Goal: Check status: Check status

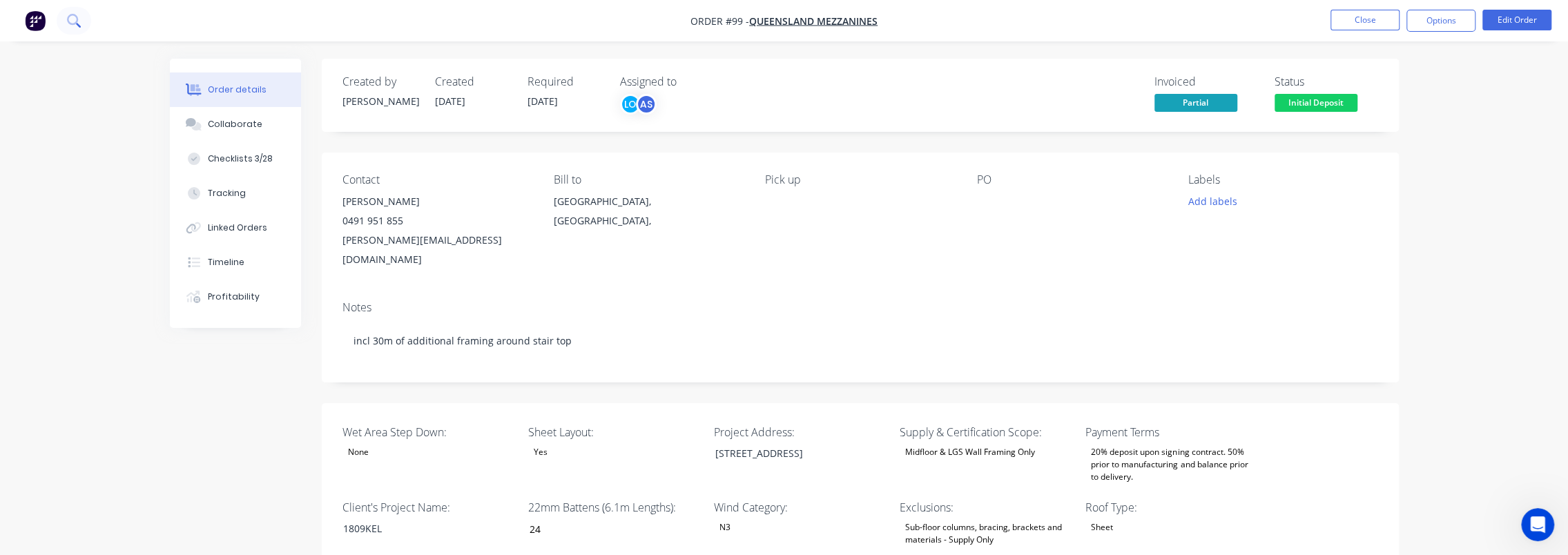
click at [75, 20] on icon at bounding box center [73, 20] width 13 height 13
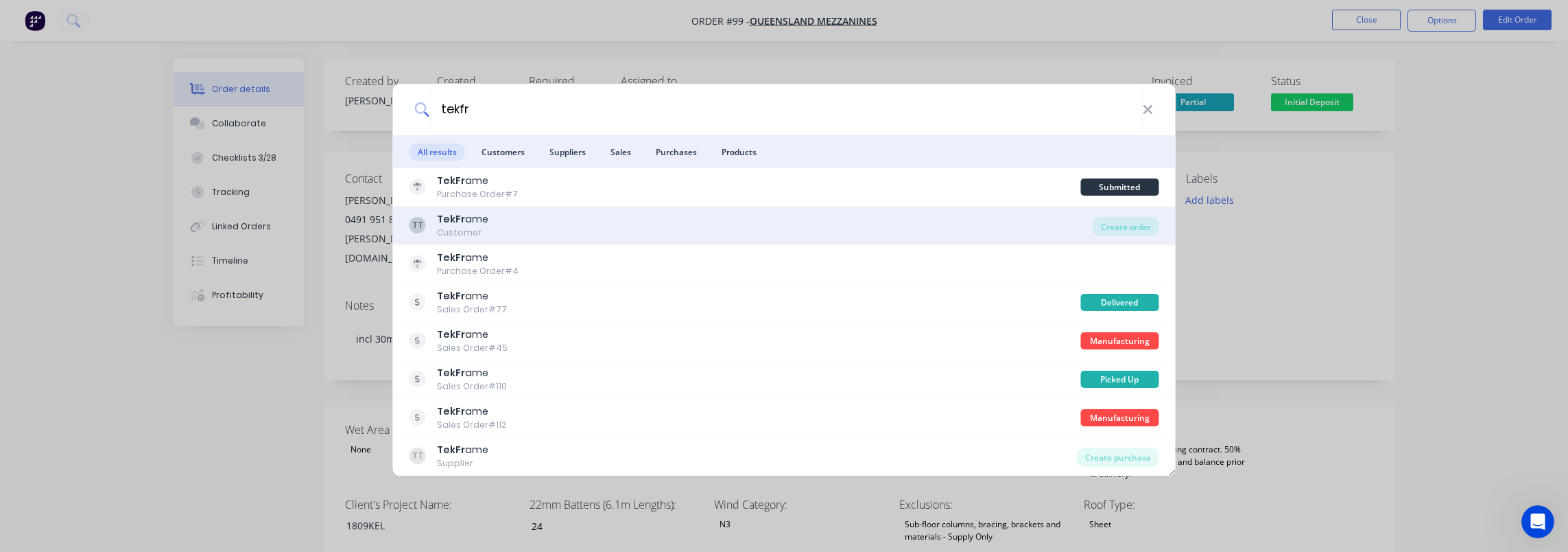
type input "tekfr"
click at [552, 226] on div "TT TekFr ame Customer" at bounding box center [750, 225] width 683 height 27
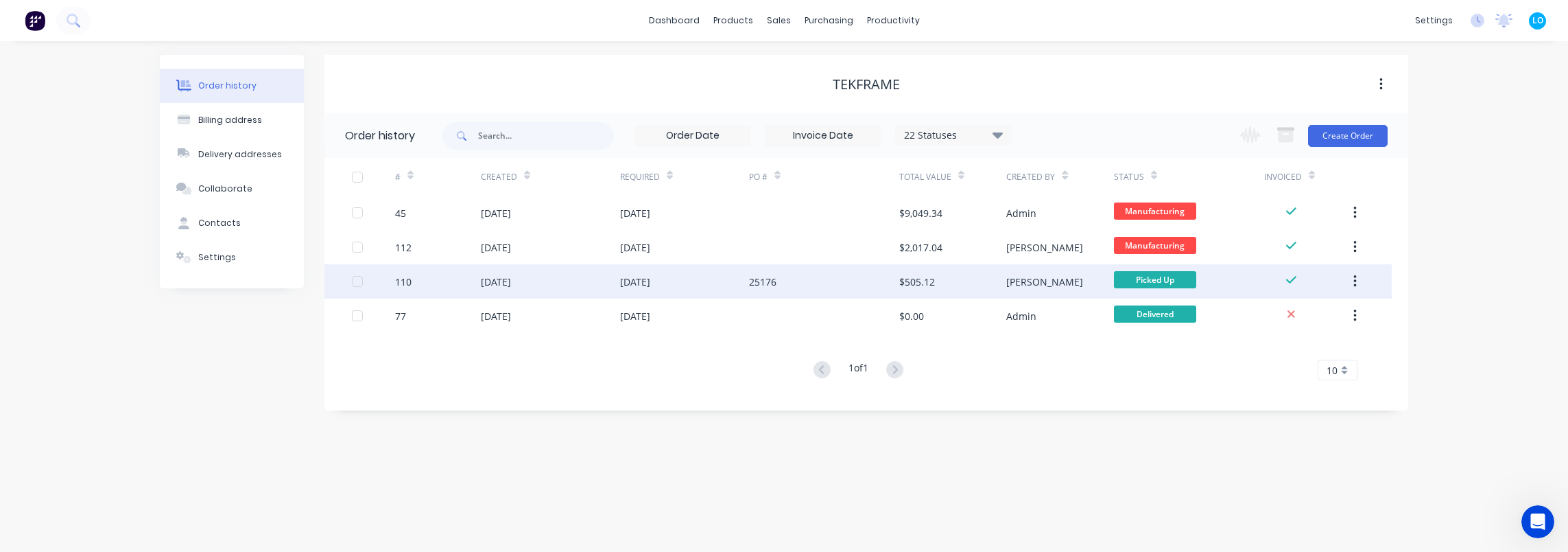
click at [570, 278] on div "18 Sep 2025" at bounding box center [550, 281] width 140 height 34
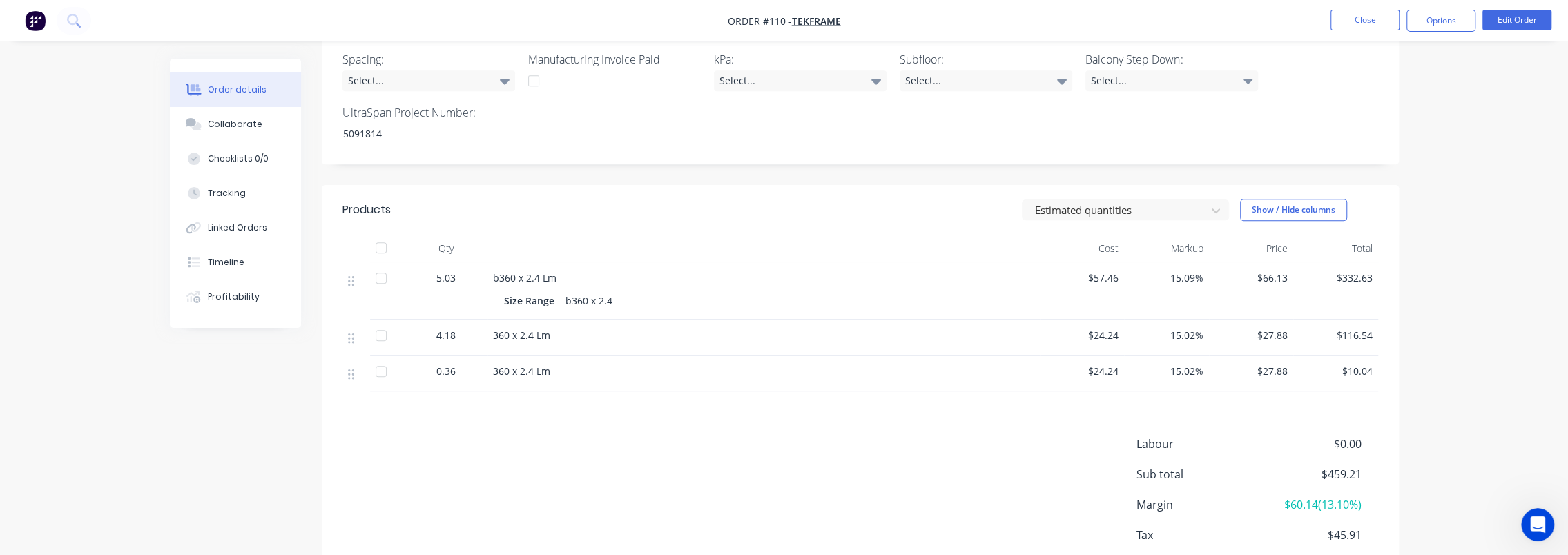
scroll to position [674, 0]
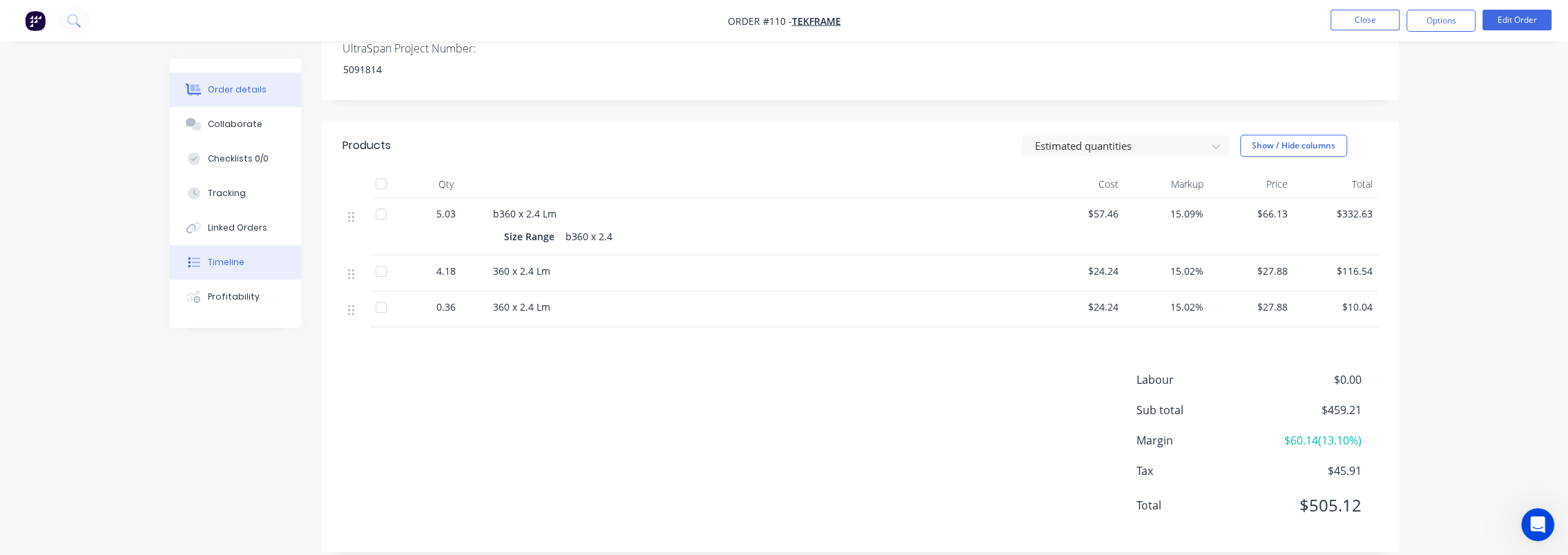
click at [240, 273] on button "Timeline" at bounding box center [236, 262] width 131 height 34
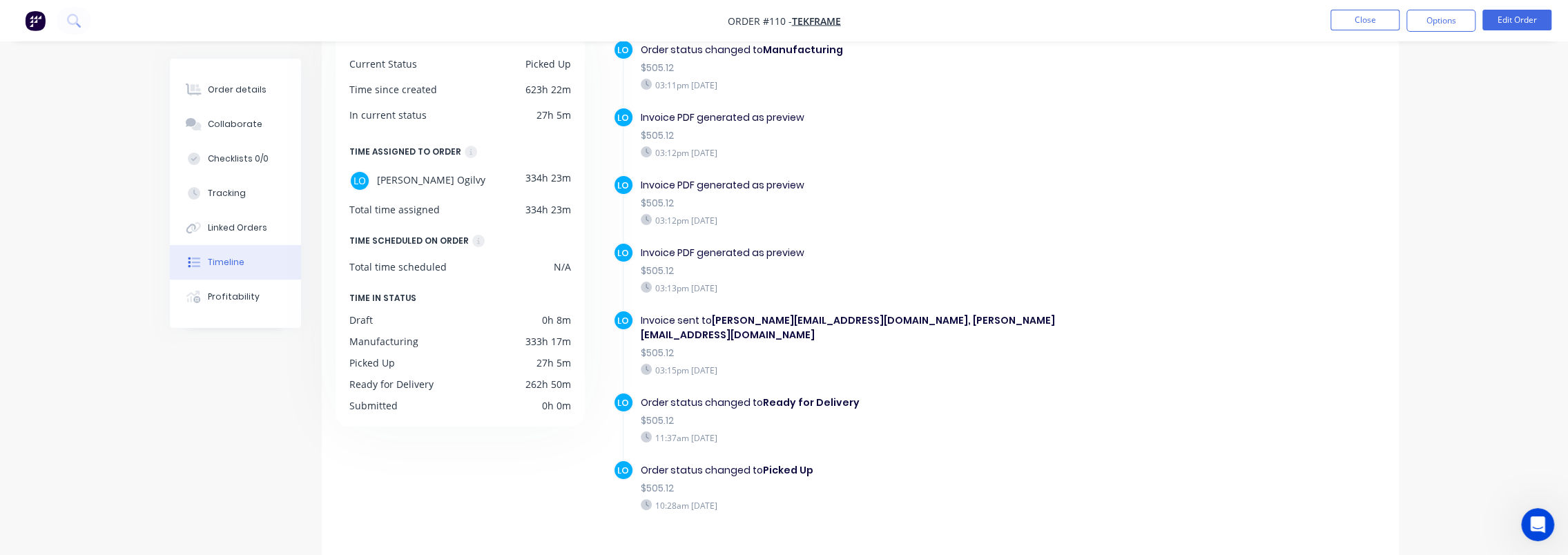
scroll to position [111, 0]
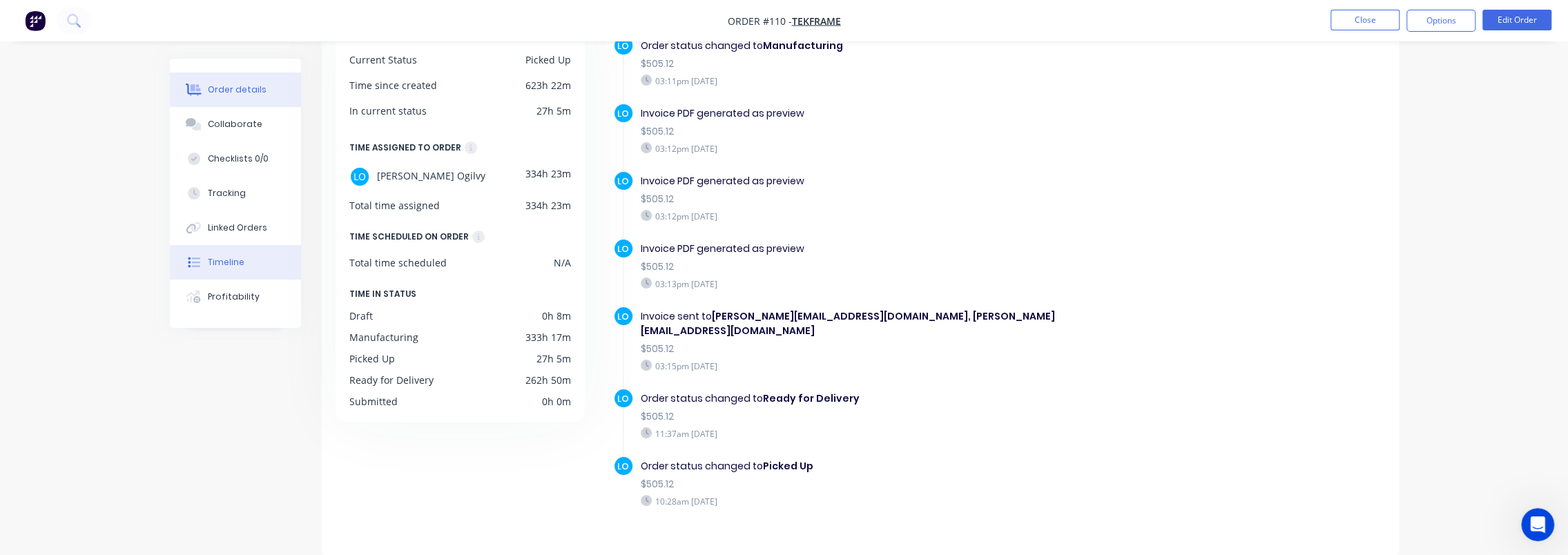
click at [232, 92] on div "Order details" at bounding box center [236, 90] width 59 height 12
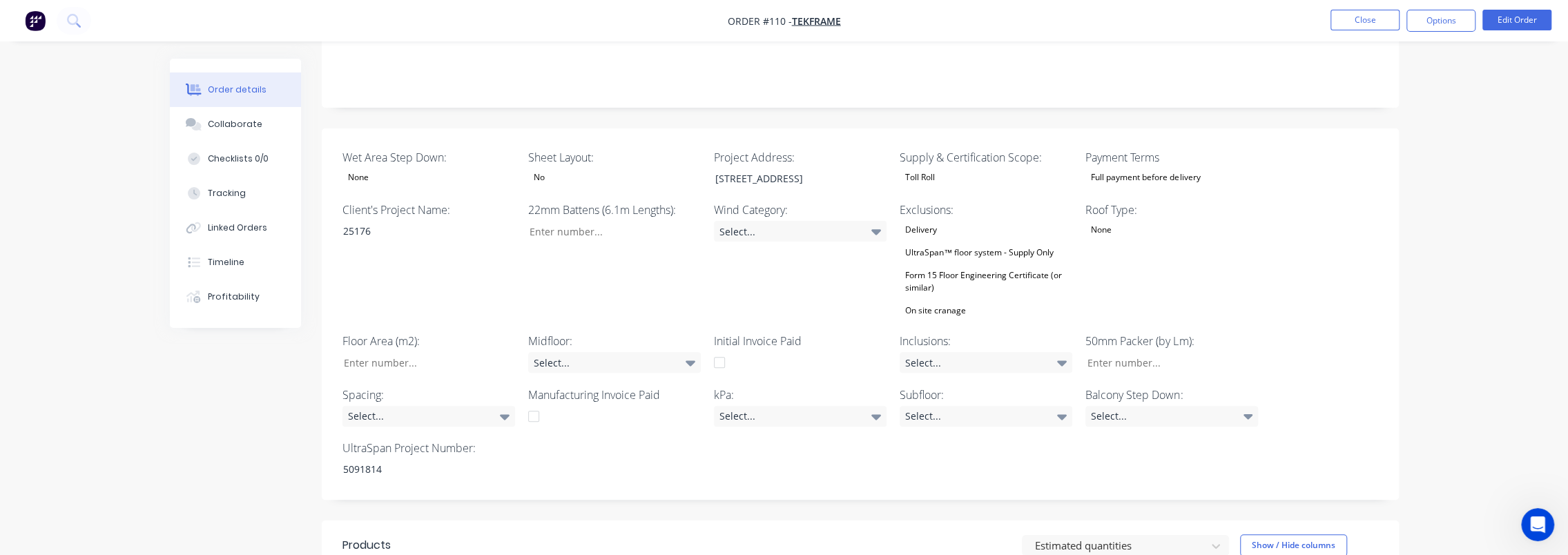
scroll to position [674, 0]
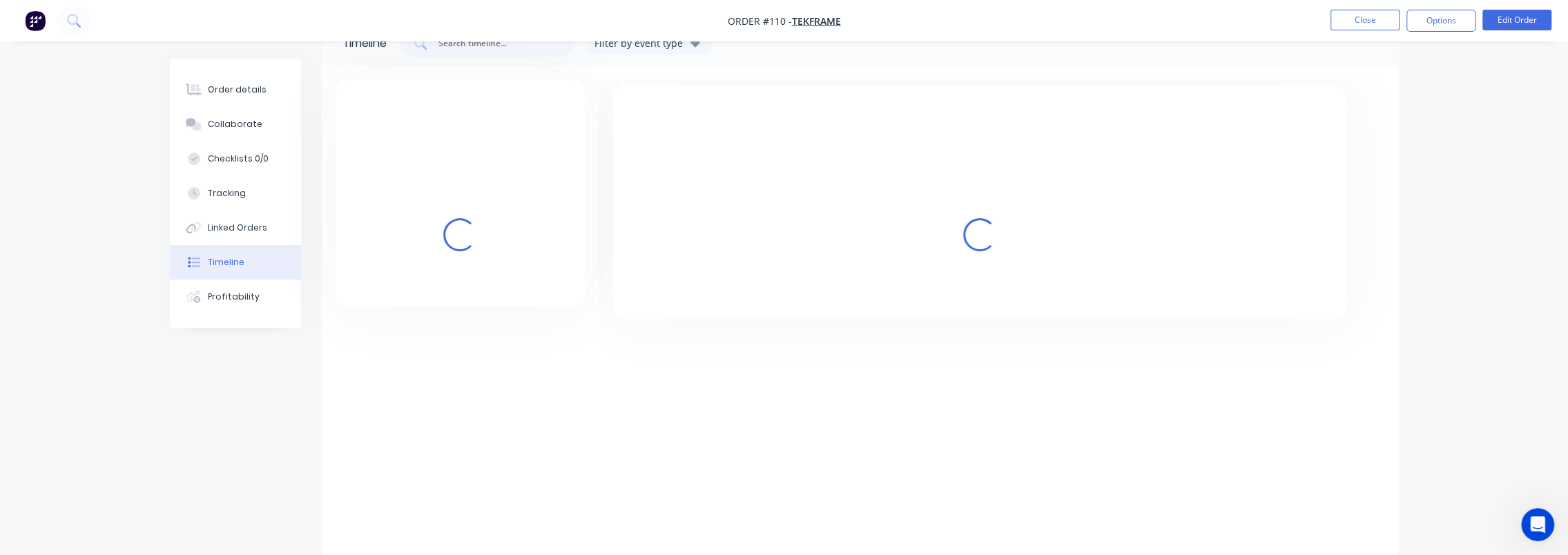
scroll to position [111, 0]
